Goal: Information Seeking & Learning: Learn about a topic

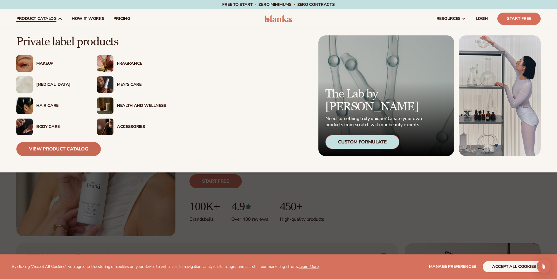
click at [68, 146] on link "View Product Catalog" at bounding box center [58, 149] width 84 height 14
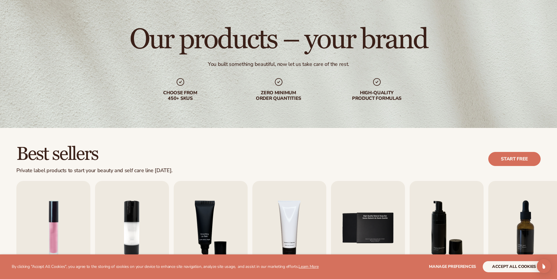
scroll to position [117, 0]
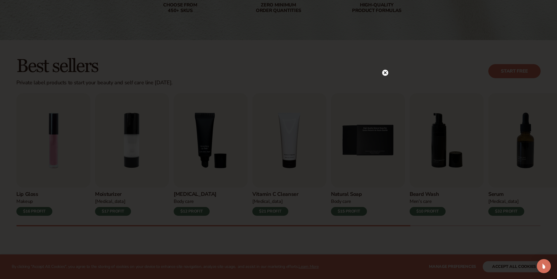
click at [384, 71] on circle at bounding box center [385, 73] width 6 height 6
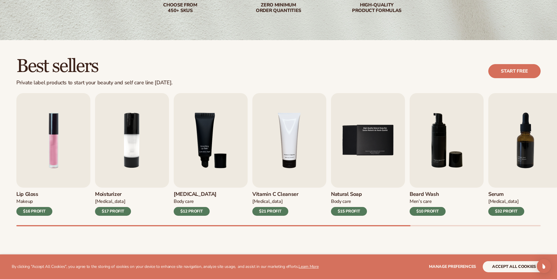
scroll to position [205, 0]
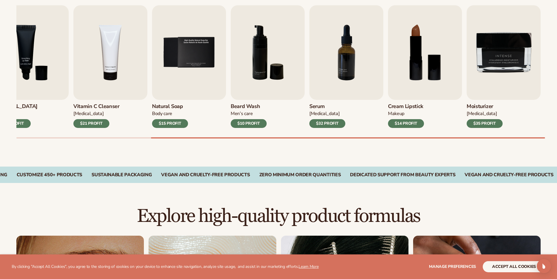
click at [513, 155] on div "Best sellers Private label products to start your beauty and self care line [DA…" at bounding box center [278, 59] width 557 height 214
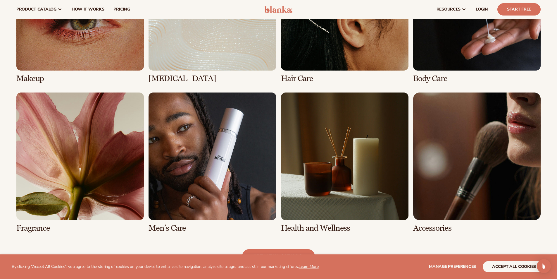
scroll to position [468, 0]
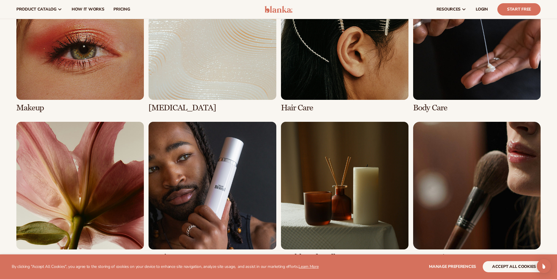
click at [48, 145] on link "5 / 8" at bounding box center [79, 192] width 127 height 140
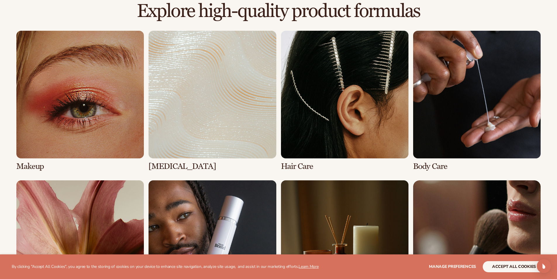
scroll to position [468, 0]
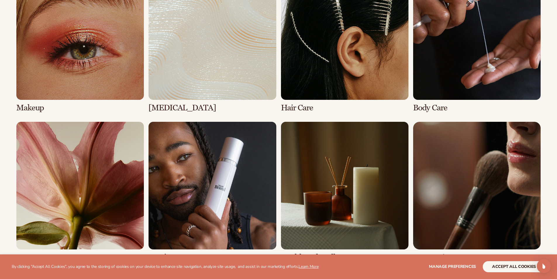
click at [79, 215] on link "5 / 8" at bounding box center [79, 192] width 127 height 140
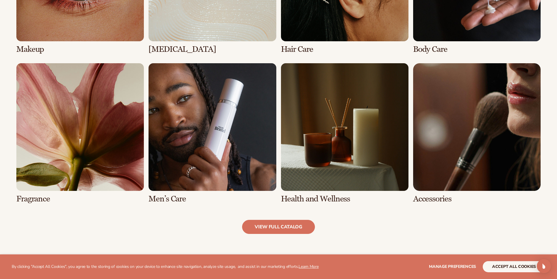
scroll to position [701, 0]
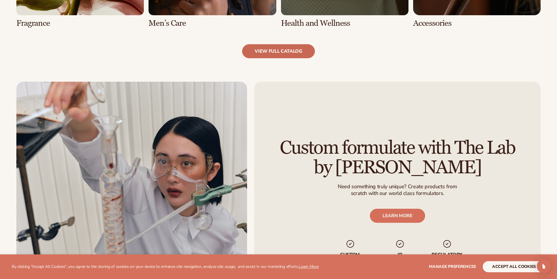
click at [271, 53] on link "view full catalog" at bounding box center [278, 51] width 73 height 14
